Goal: Subscribe to service/newsletter

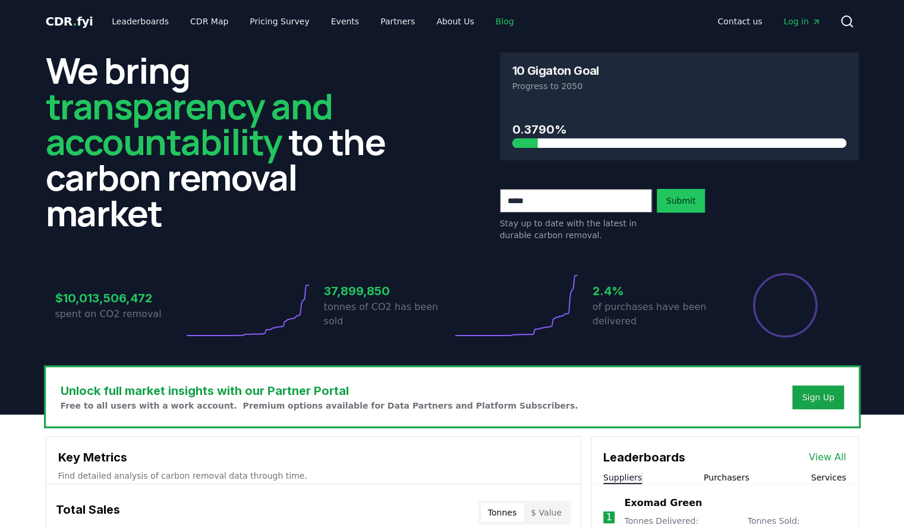
click at [489, 24] on link "Blog" at bounding box center [504, 21] width 37 height 21
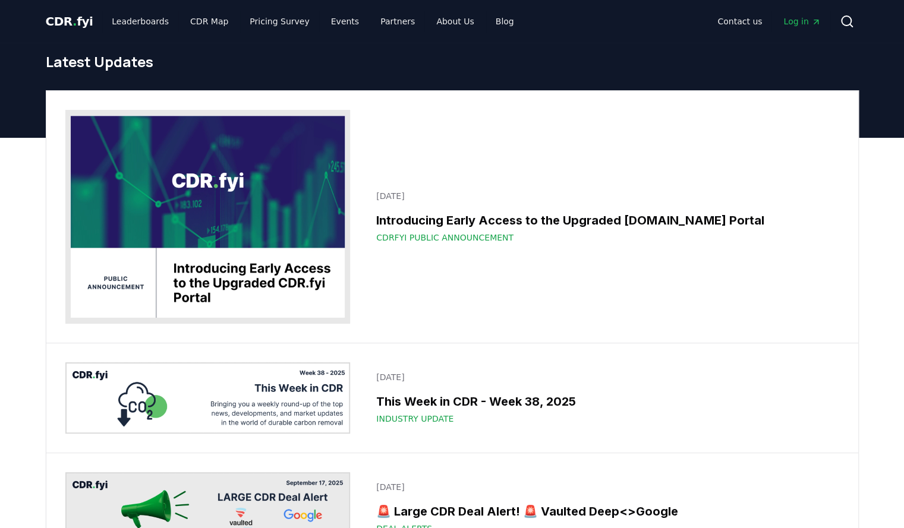
click at [74, 14] on span "CDR . fyi" at bounding box center [70, 21] width 48 height 14
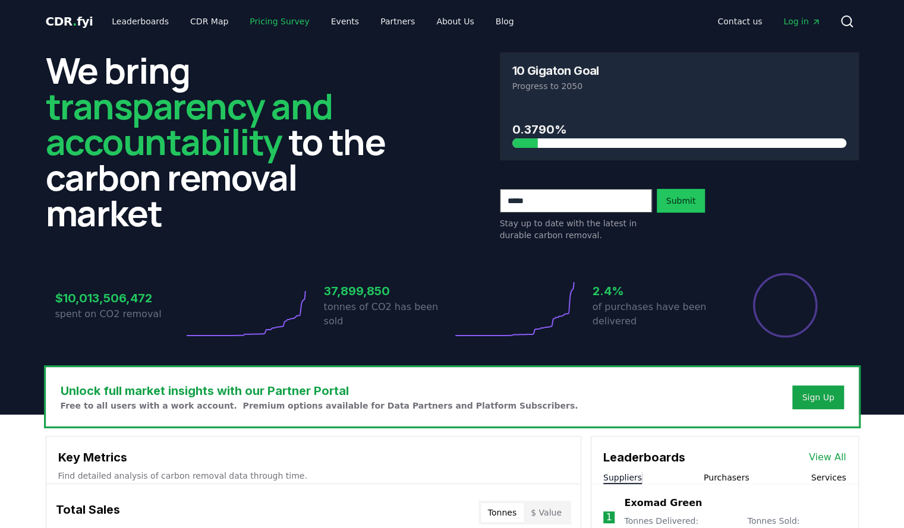
click at [272, 24] on link "Pricing Survey" at bounding box center [279, 21] width 78 height 21
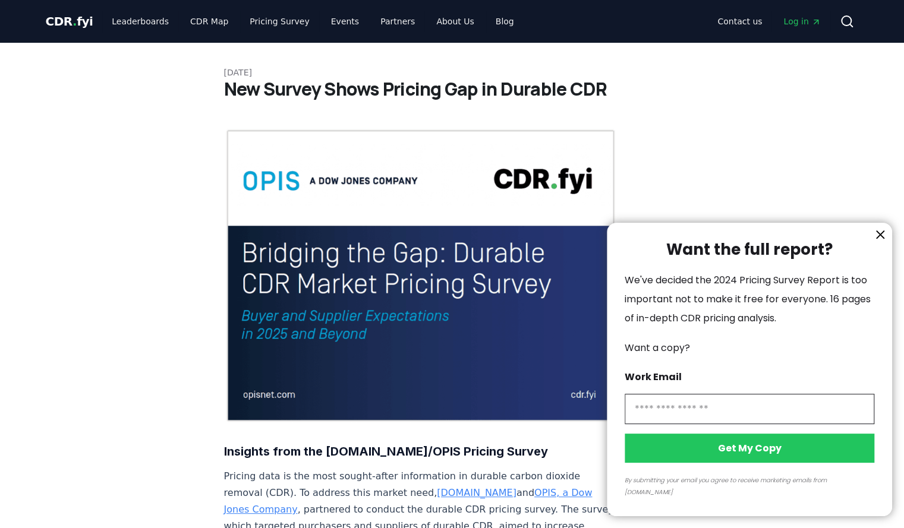
click at [879, 242] on icon "information" at bounding box center [880, 235] width 14 height 14
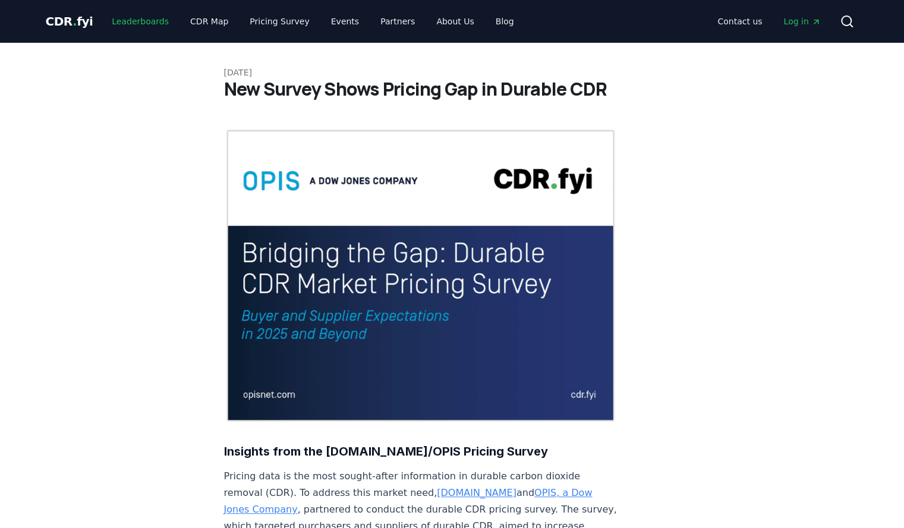
click at [145, 23] on link "Leaderboards" at bounding box center [140, 21] width 76 height 21
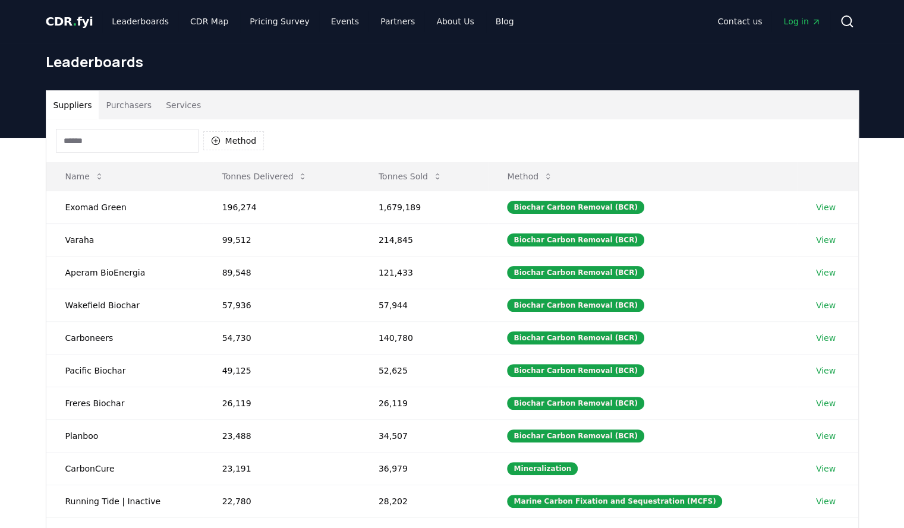
click at [94, 18] on div "CDR . fyi Leaderboards CDR Map Pricing Survey Events Partners About Us Blog" at bounding box center [285, 21] width 478 height 21
click at [84, 18] on span "CDR . fyi" at bounding box center [70, 21] width 48 height 14
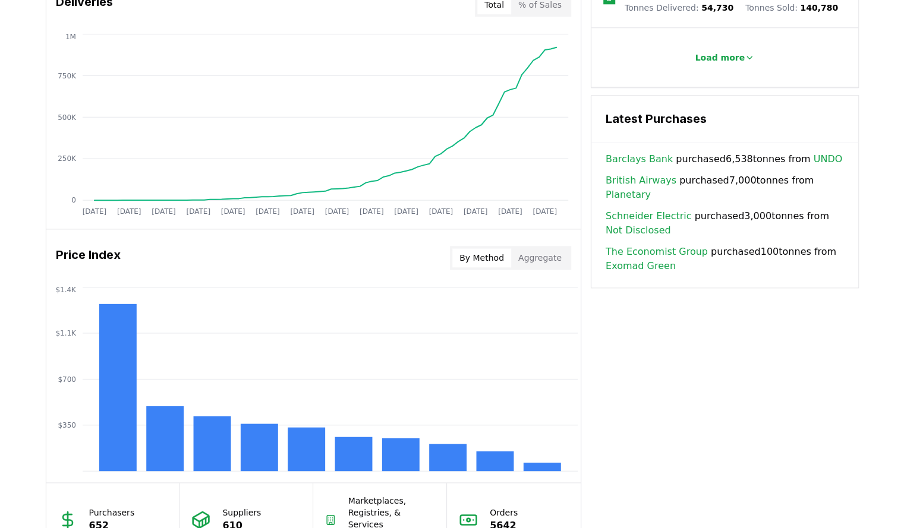
scroll to position [750, 0]
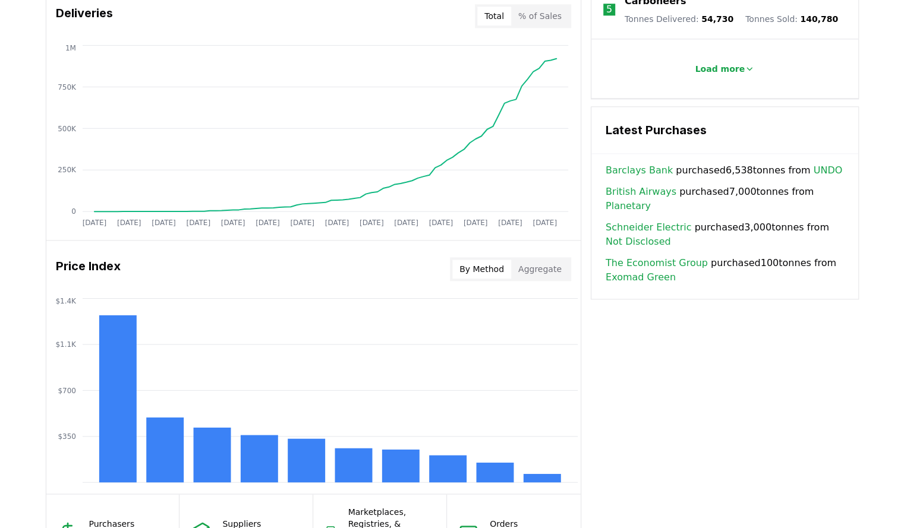
click at [657, 256] on link "The Economist Group" at bounding box center [657, 263] width 102 height 14
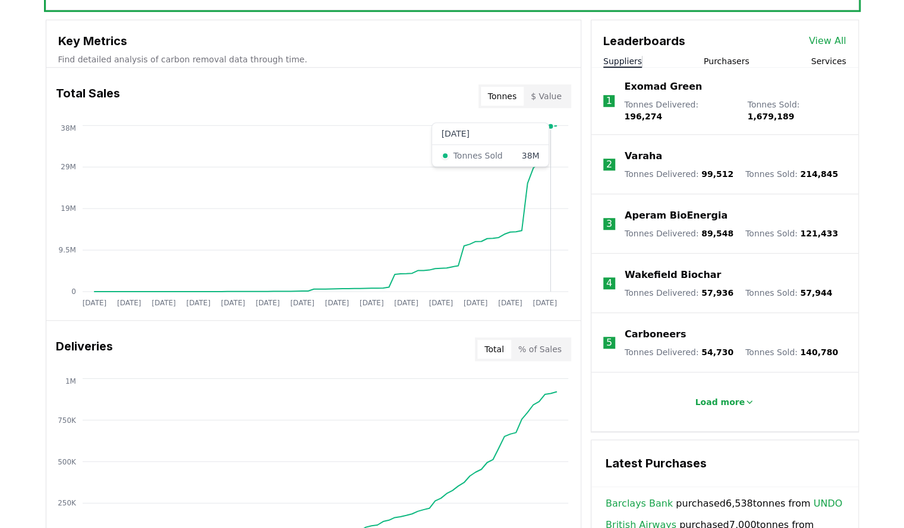
scroll to position [420, 0]
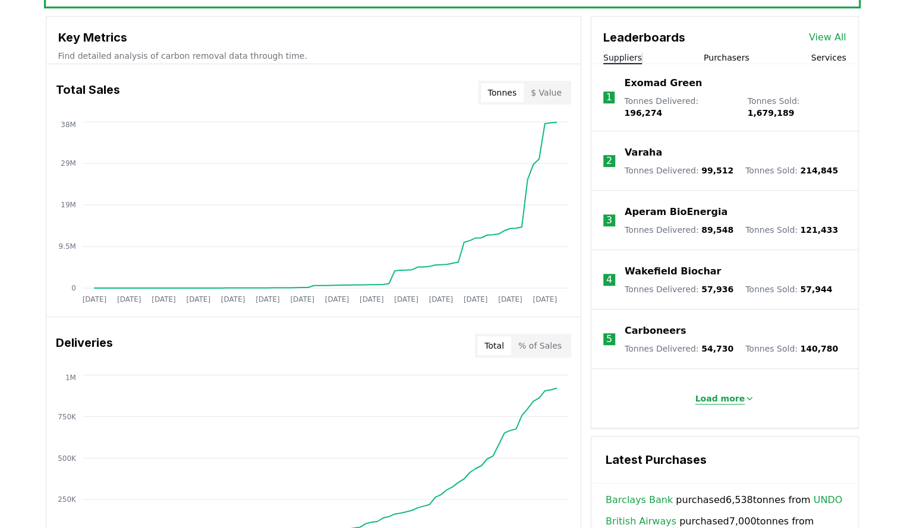
click at [735, 393] on p "Load more" at bounding box center [720, 399] width 50 height 12
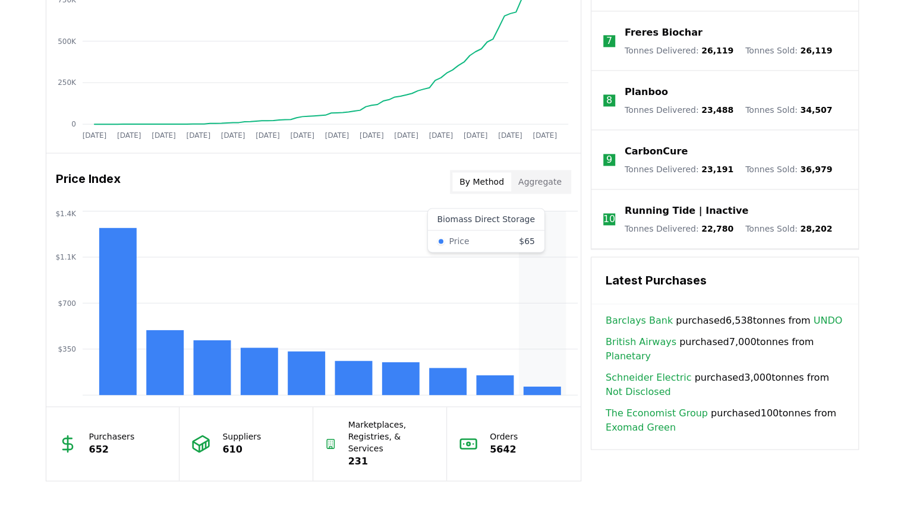
scroll to position [869, 0]
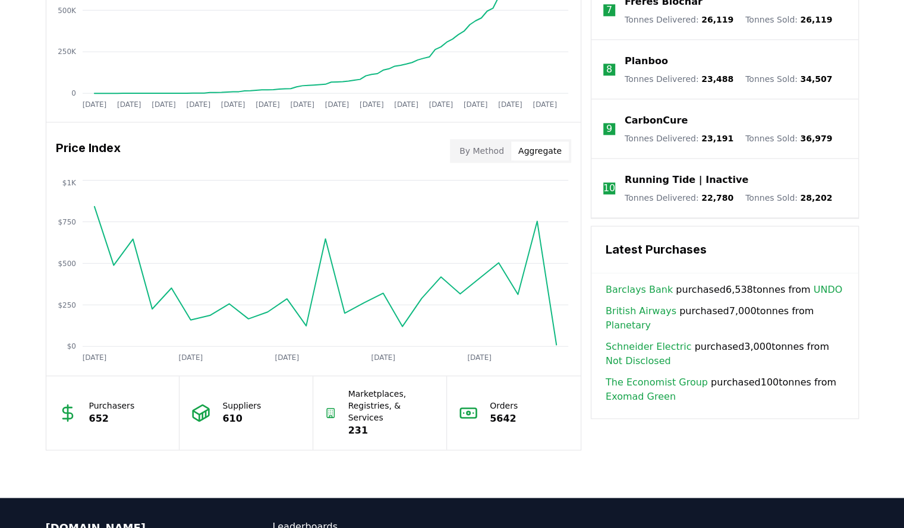
click at [527, 144] on button "Aggregate" at bounding box center [540, 150] width 58 height 19
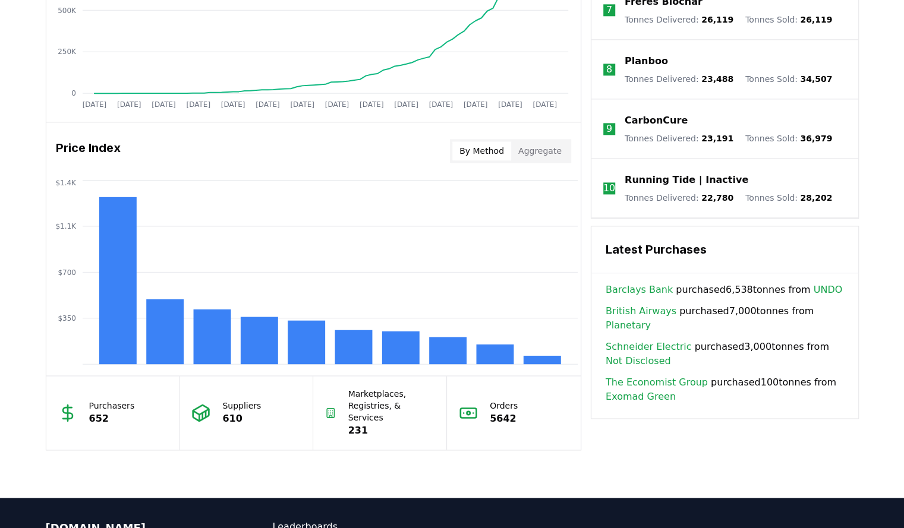
click at [489, 141] on button "By Method" at bounding box center [481, 150] width 59 height 19
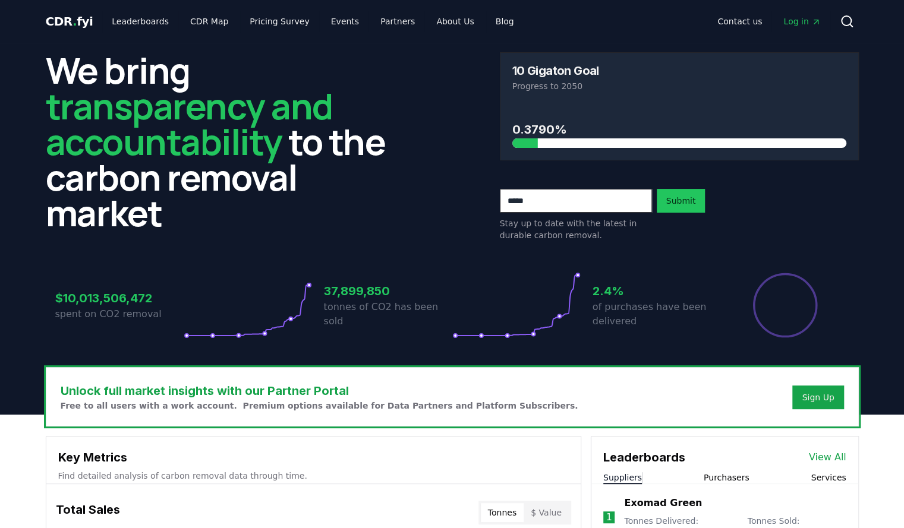
scroll to position [2, 0]
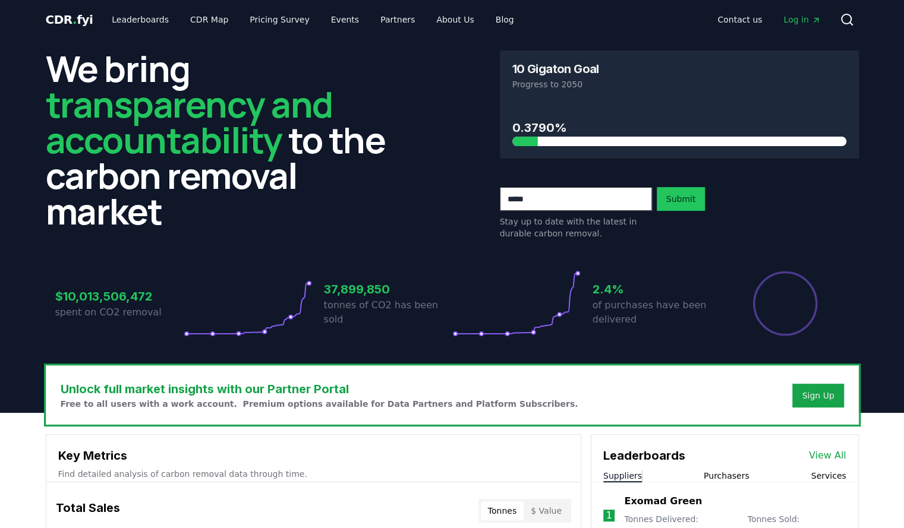
drag, startPoint x: 539, startPoint y: 137, endPoint x: 602, endPoint y: 137, distance: 63.0
click at [602, 137] on div at bounding box center [679, 142] width 334 height 10
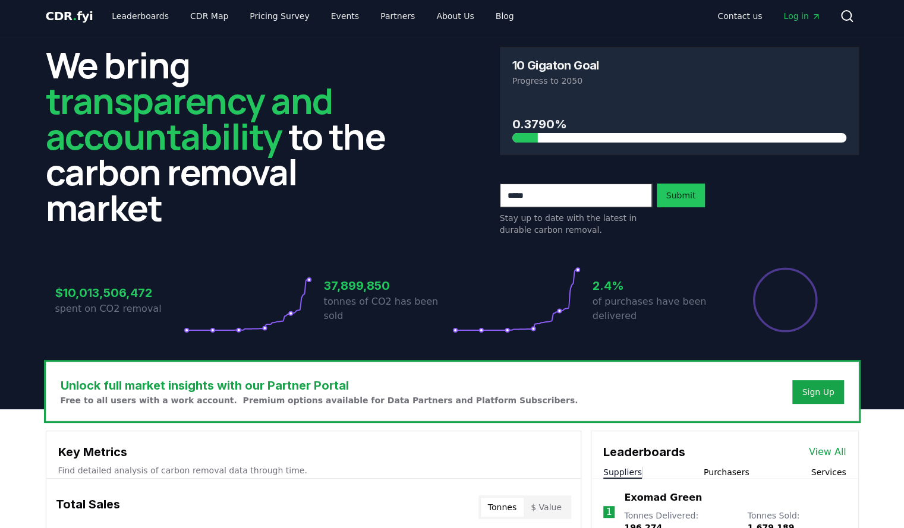
scroll to position [0, 0]
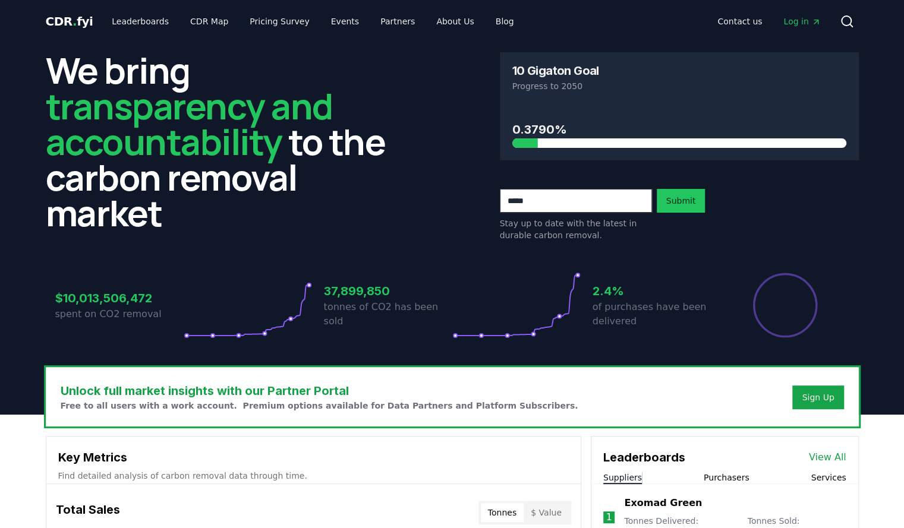
click at [545, 204] on input "email" at bounding box center [576, 201] width 152 height 24
type input "**********"
click at [657, 189] on button "Submit" at bounding box center [681, 201] width 49 height 24
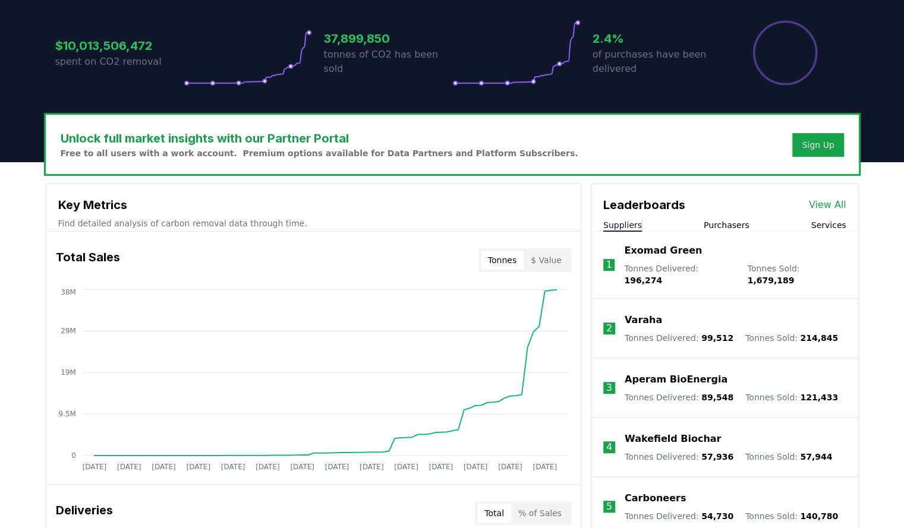
scroll to position [241, 0]
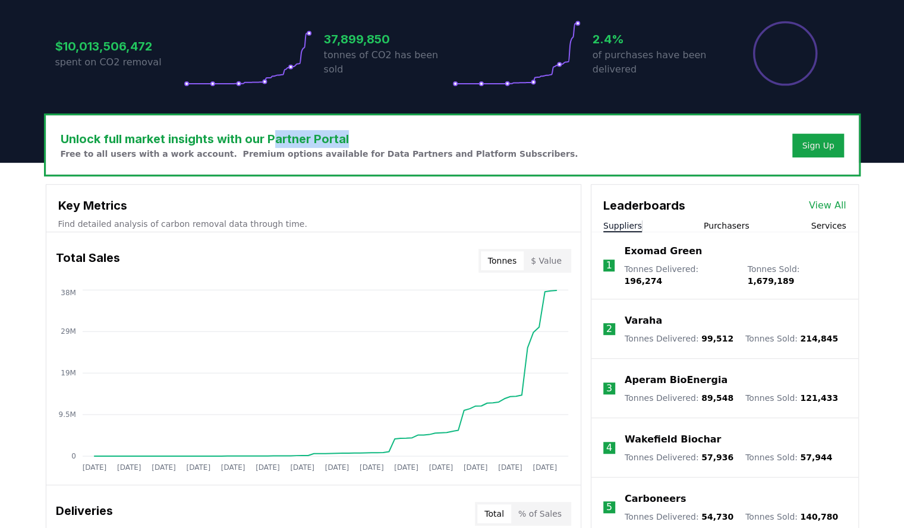
drag, startPoint x: 397, startPoint y: 143, endPoint x: 263, endPoint y: 136, distance: 134.6
click at [263, 136] on h3 "Unlock full market insights with our Partner Portal" at bounding box center [320, 139] width 518 height 18
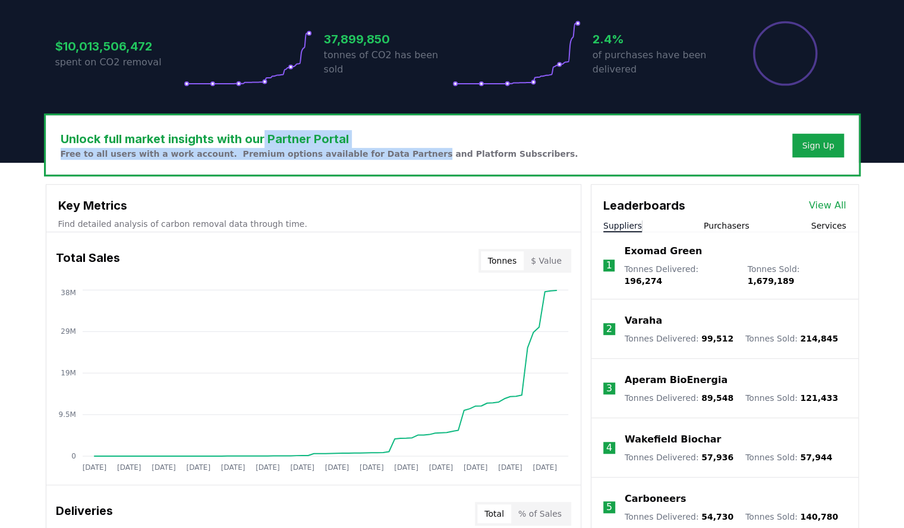
drag, startPoint x: 263, startPoint y: 136, endPoint x: 370, endPoint y: 154, distance: 108.6
click at [370, 154] on div "Unlock full market insights with our Partner Portal Free to all users with a wo…" at bounding box center [320, 145] width 518 height 30
click at [370, 154] on p "Free to all users with a work account. Premium options available for Data Partn…" at bounding box center [320, 154] width 518 height 12
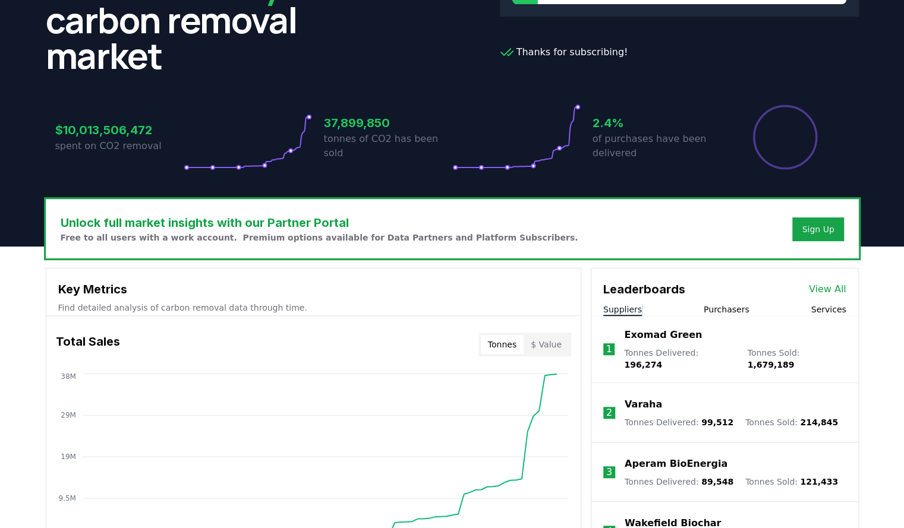
scroll to position [0, 0]
